Goal: Find specific page/section: Find specific page/section

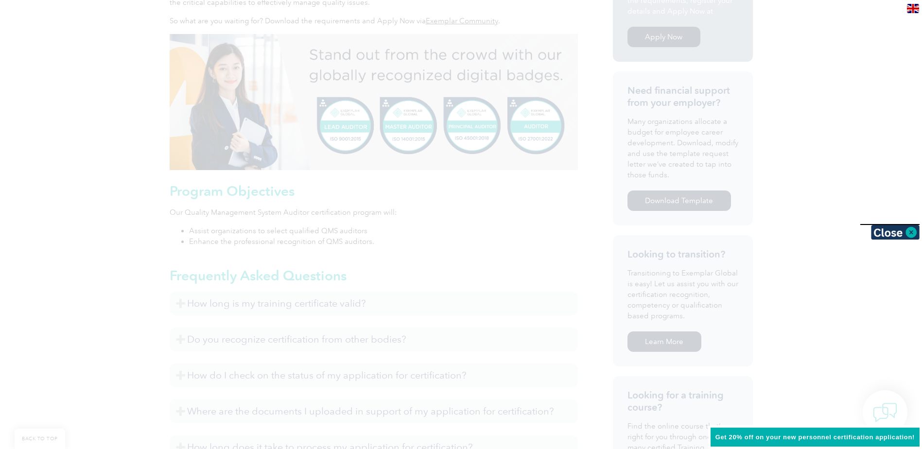
scroll to position [281, 0]
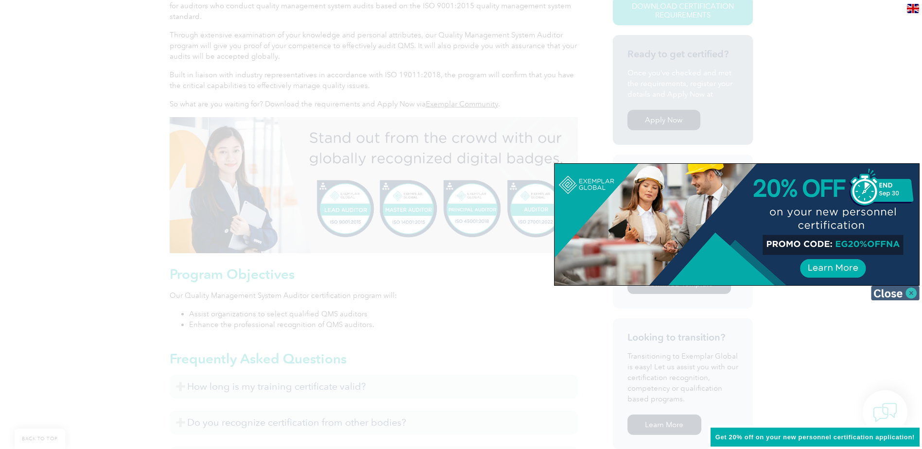
click at [902, 293] on img at bounding box center [895, 293] width 49 height 15
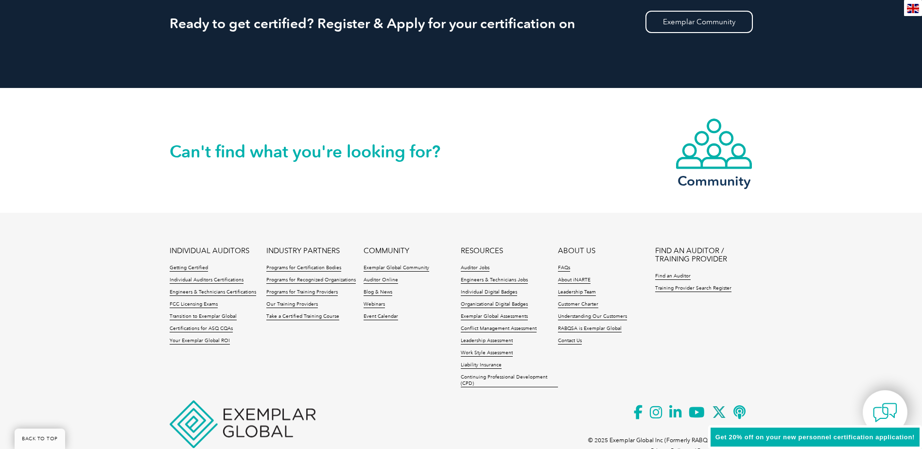
scroll to position [1302, 0]
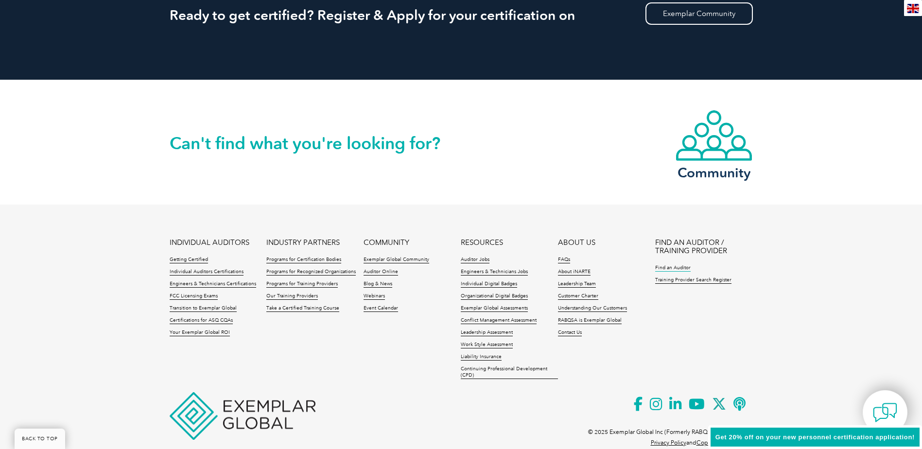
click at [677, 266] on link "Find an Auditor" at bounding box center [672, 268] width 35 height 7
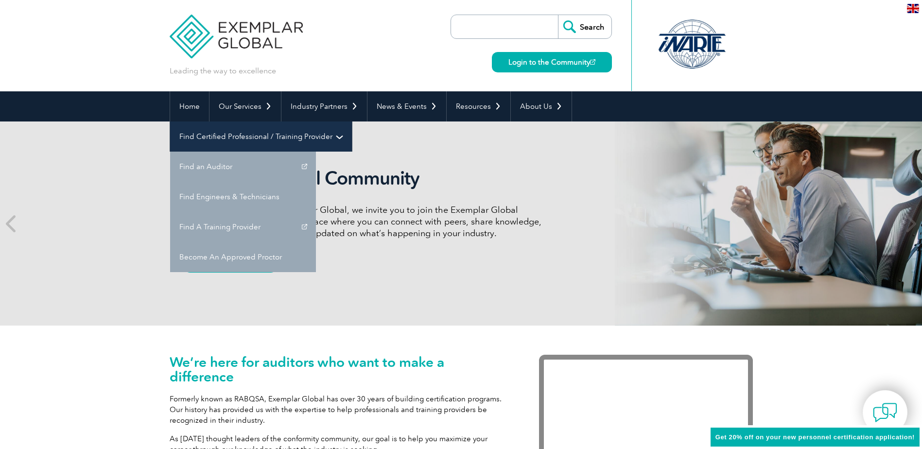
click at [352, 122] on link "Find Certified Professional / Training Provider" at bounding box center [261, 137] width 182 height 30
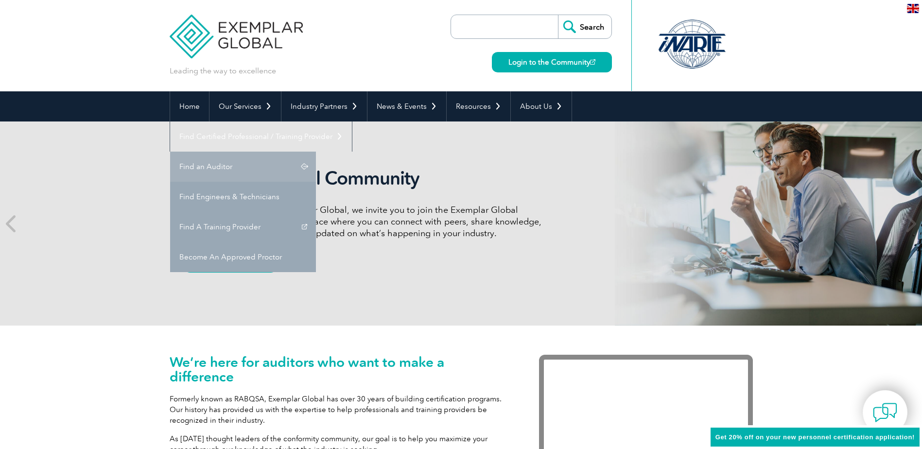
click at [316, 152] on link "Find an Auditor" at bounding box center [243, 167] width 146 height 30
